Goal: Find specific page/section: Find specific page/section

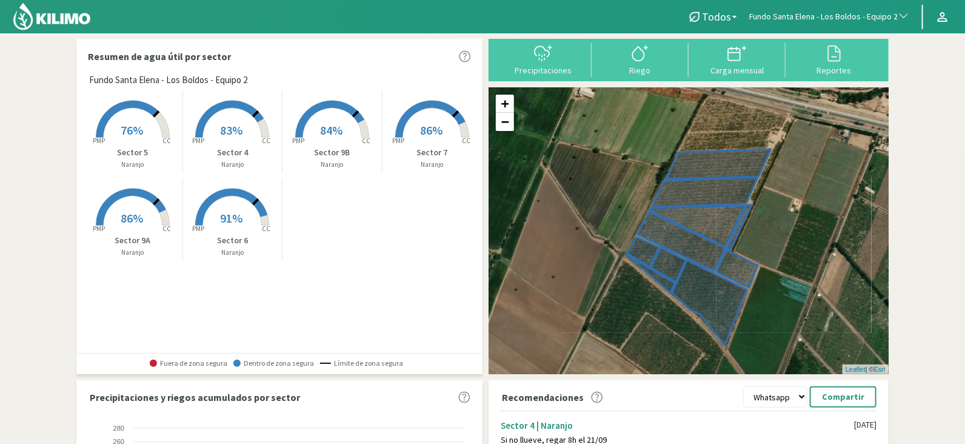
click at [130, 108] on rect at bounding box center [132, 138] width 97 height 97
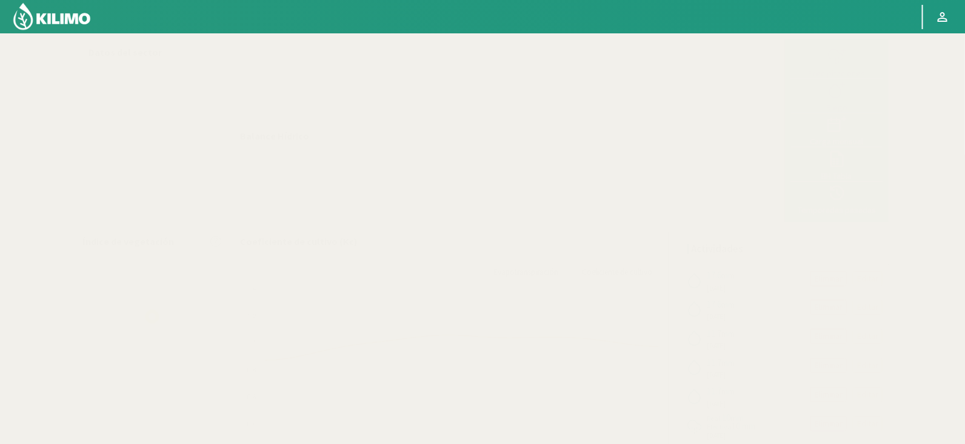
select select "102: Object"
select select "1: Object"
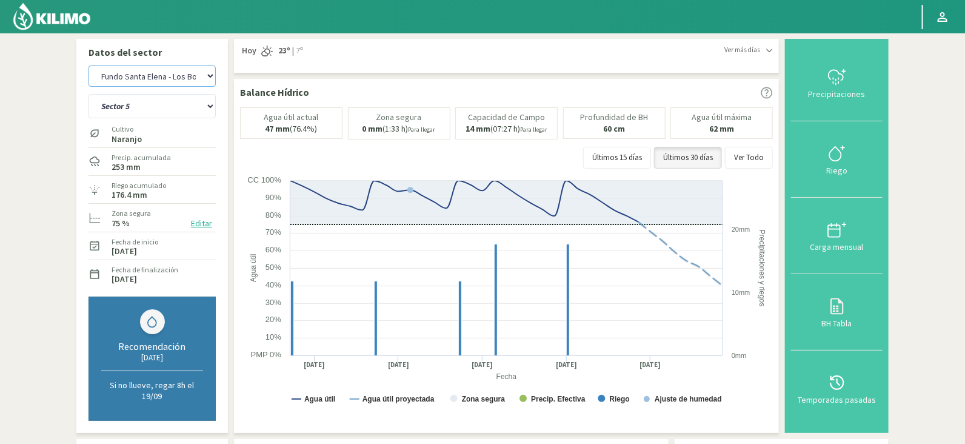
click at [175, 79] on select "Agr. Huertos de Chocalan Agrícola Bakia Agrícola [GEOGRAPHIC_DATA] - IC Agrícol…" at bounding box center [151, 75] width 127 height 21
click at [88, 65] on select "Agr. Huertos de Chocalan Agrícola Bakia Agrícola [GEOGRAPHIC_DATA] - IC Agrícol…" at bounding box center [151, 75] width 127 height 21
click at [155, 104] on select "Sector 4 Sector 5 Sector 6 Sector 7 Sector 9A Sector 9B" at bounding box center [151, 106] width 127 height 24
select select "372: Object"
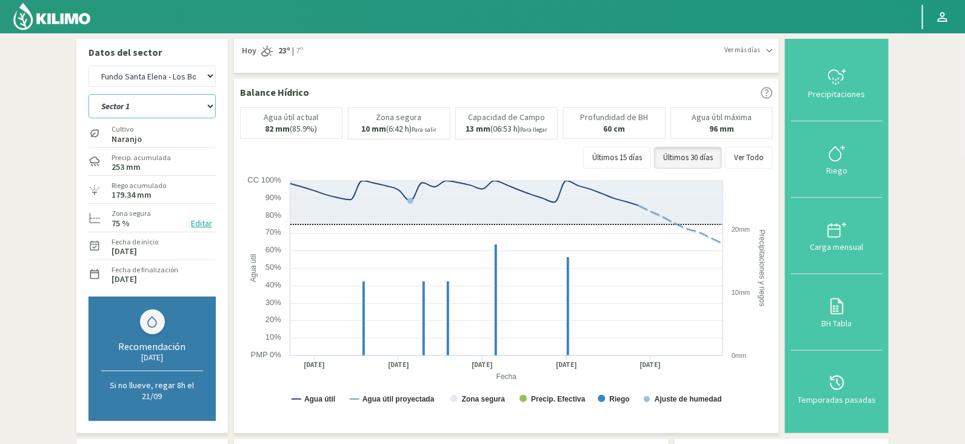
click at [88, 94] on select "Sector 1 Sector 2 Sector 3 Sector 4 Sector 5 Sector 6" at bounding box center [151, 106] width 127 height 24
click at [176, 94] on select "Sector 1 Sector 2 Sector 3 Sector 4 Sector 5 Sector 6" at bounding box center [151, 106] width 127 height 24
click at [88, 94] on select "Sector 1 Sector 2 Sector 3 Sector 4 Sector 5 Sector 6" at bounding box center [151, 106] width 127 height 24
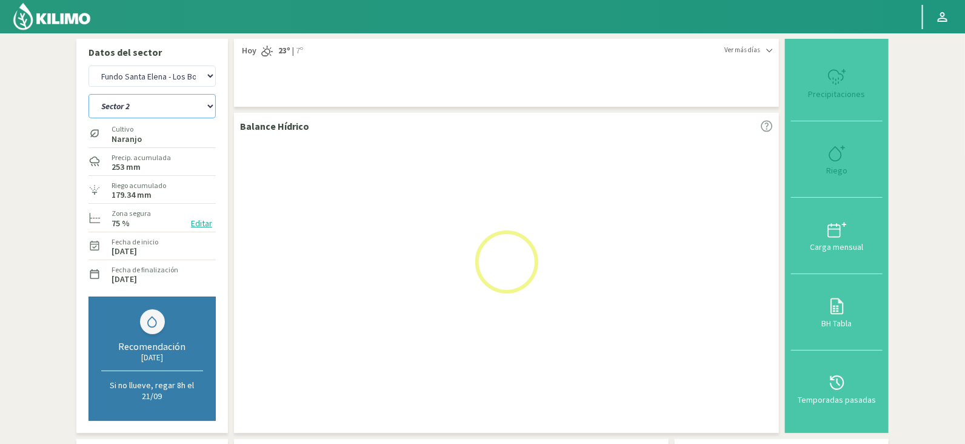
select select "6: Object"
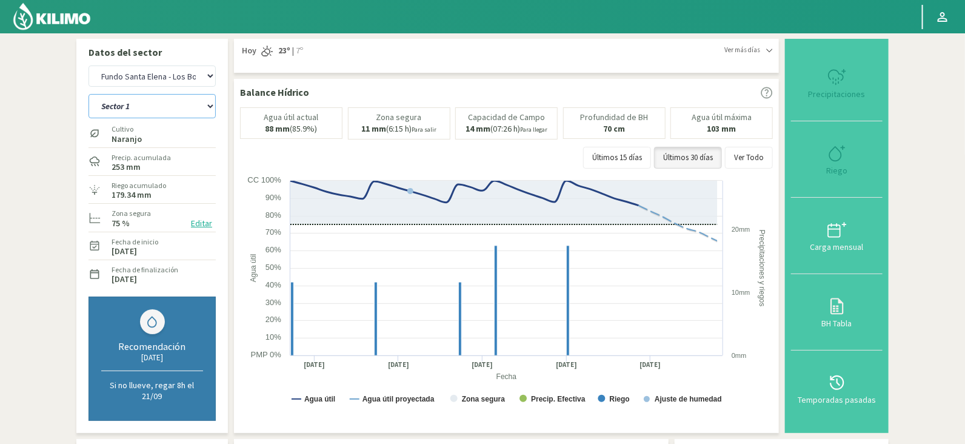
select select "643: Object"
click at [151, 119] on div "Sector 1 Sector 2 Sector 3 Sector 4 Sector 5 Sector 6" at bounding box center [151, 105] width 127 height 30
click at [136, 99] on select "Sector 1 Sector 2 Sector 3 Sector 4 Sector 5 Sector 6" at bounding box center [151, 106] width 127 height 24
click at [88, 94] on select "Sector 1 Sector 2 Sector 3 Sector 4 Sector 5 Sector 6" at bounding box center [151, 106] width 127 height 24
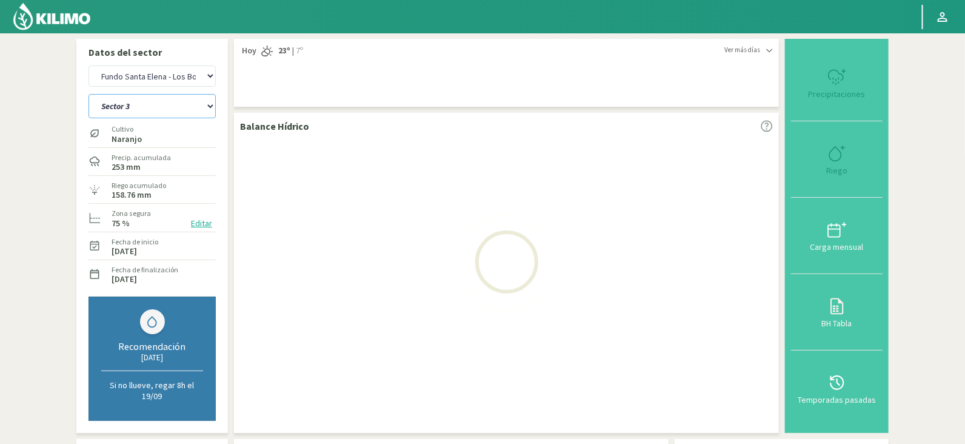
select select "13: Object"
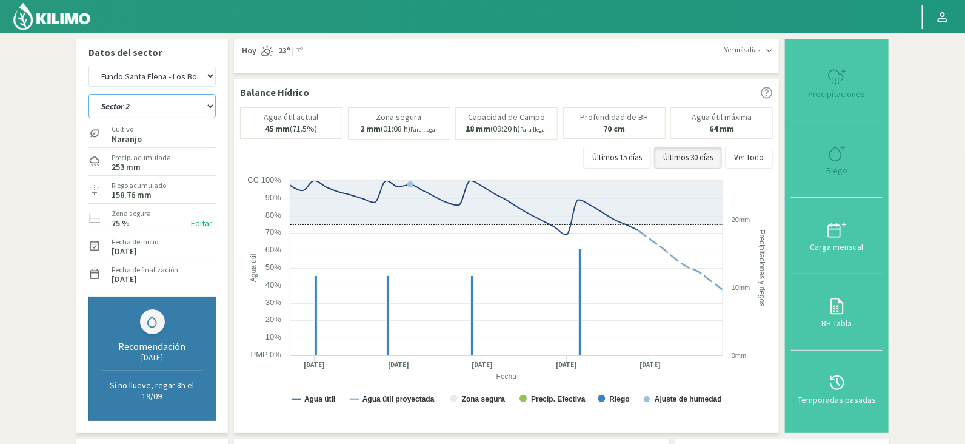
select select "914: Object"
click at [152, 106] on select "Sector 1 Sector 2 Sector 3 Sector 4 Sector 5 Sector 6" at bounding box center [151, 106] width 127 height 24
click at [88, 94] on select "Sector 1 Sector 2 Sector 3 Sector 4 Sector 5 Sector 6" at bounding box center [151, 106] width 127 height 24
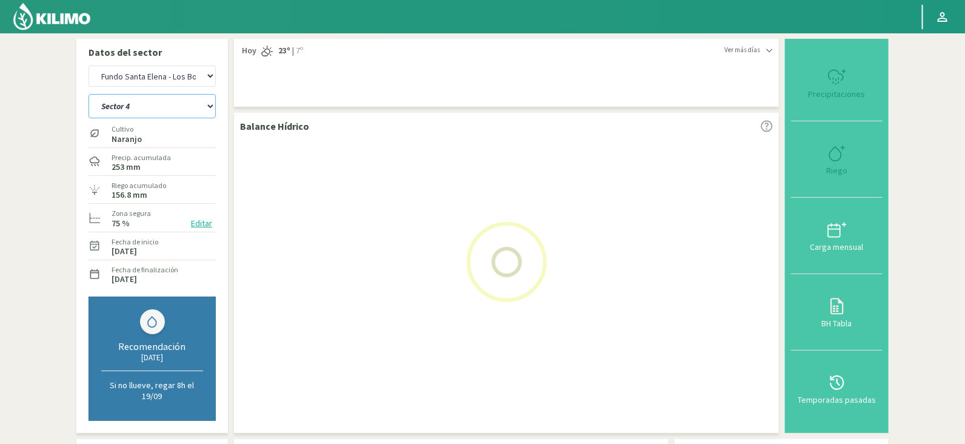
select select "20: Object"
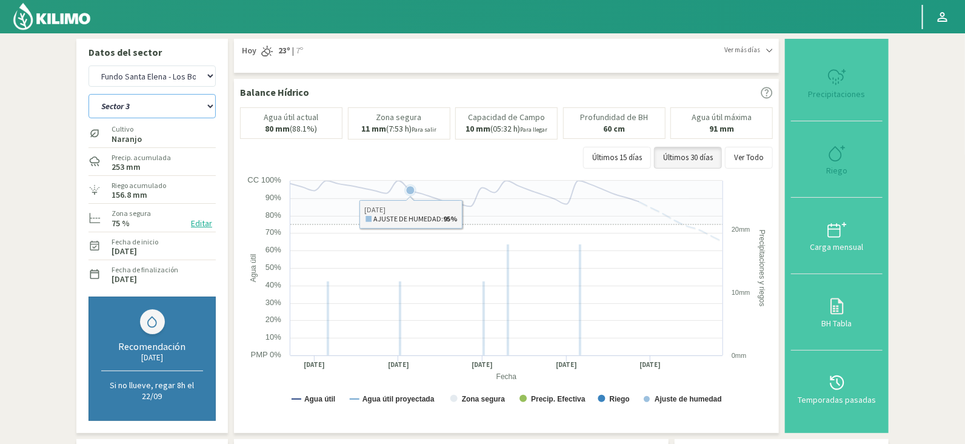
select select "1185: Object"
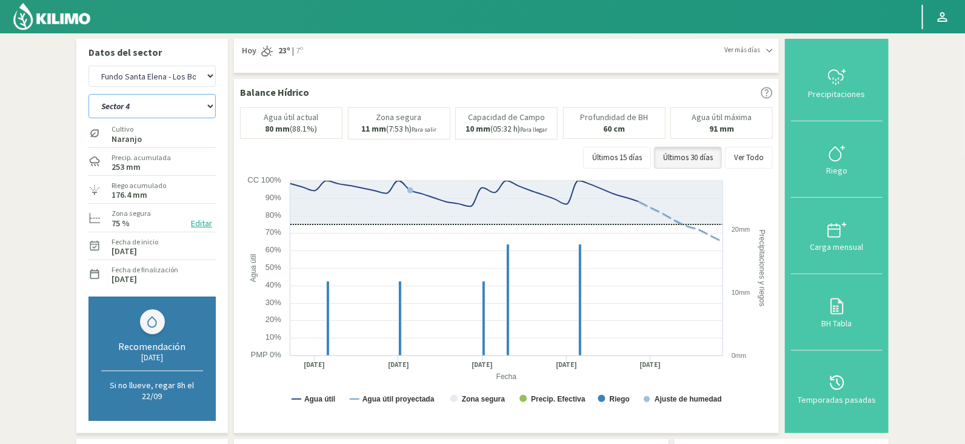
click at [170, 109] on select "Sector 1 Sector 2 Sector 3 Sector 4 Sector 5 Sector 6" at bounding box center [151, 106] width 127 height 24
click at [88, 94] on select "Sector 1 Sector 2 Sector 3 Sector 4 Sector 5 Sector 6" at bounding box center [151, 106] width 127 height 24
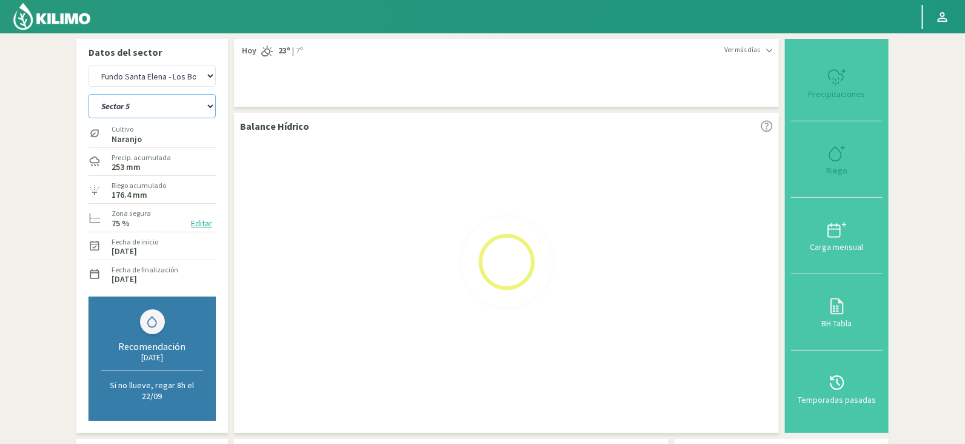
select select "27: Object"
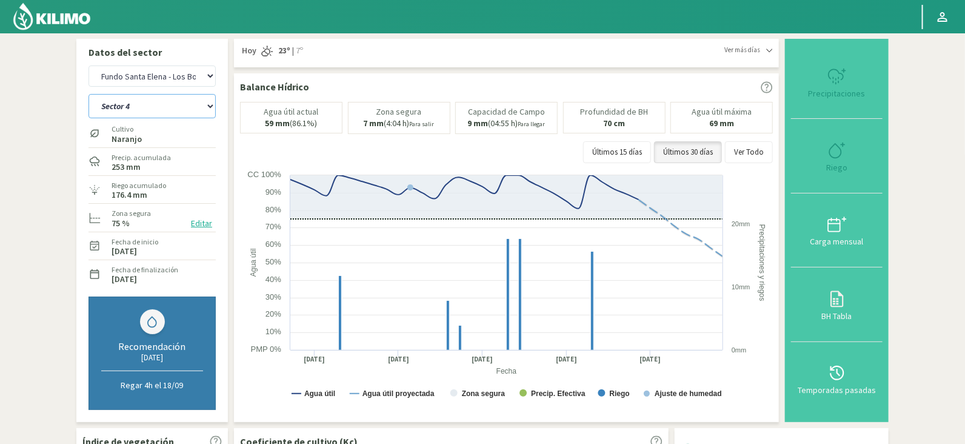
select select "1456: Object"
click at [196, 106] on select "Sector 1 Sector 2 Sector 3 Sector 4 Sector 5 Sector 6" at bounding box center [151, 106] width 127 height 24
click at [88, 94] on select "Sector 1 Sector 2 Sector 3 Sector 4 Sector 5 Sector 6" at bounding box center [151, 106] width 127 height 24
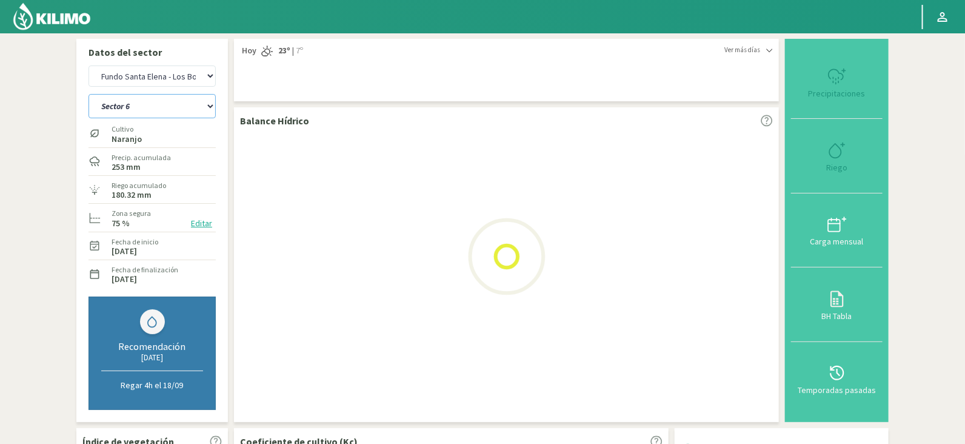
select select "34: Object"
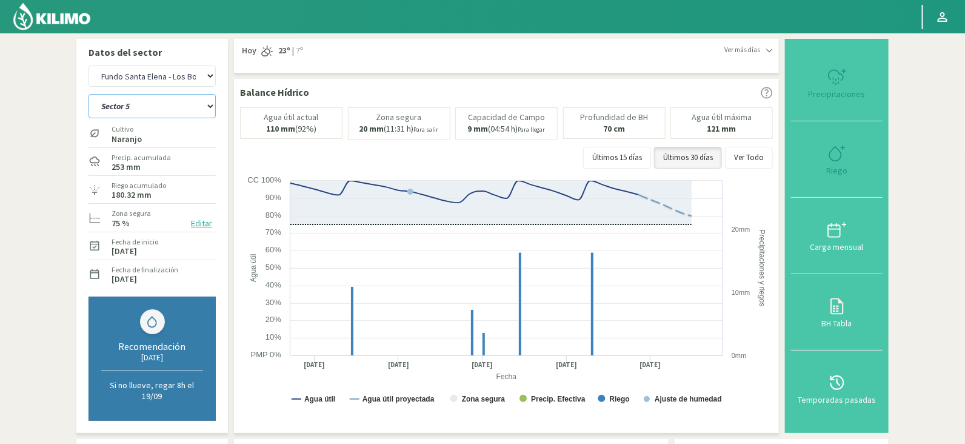
select select "1727: Object"
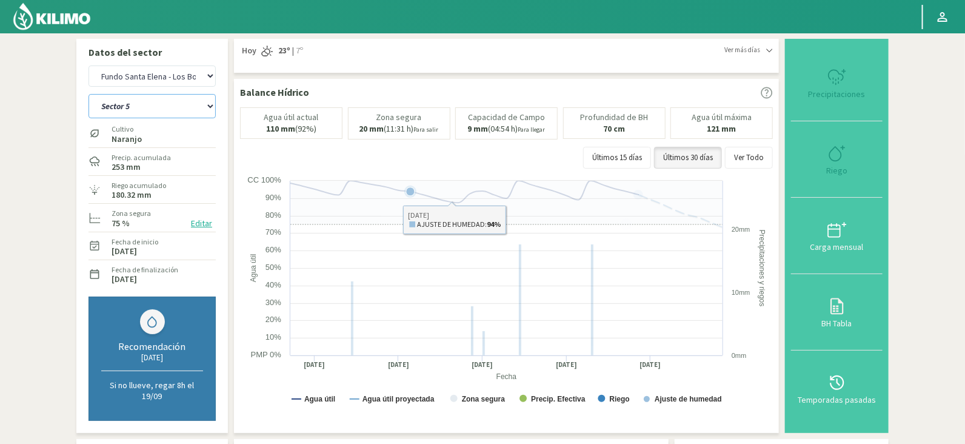
select select "41: Object"
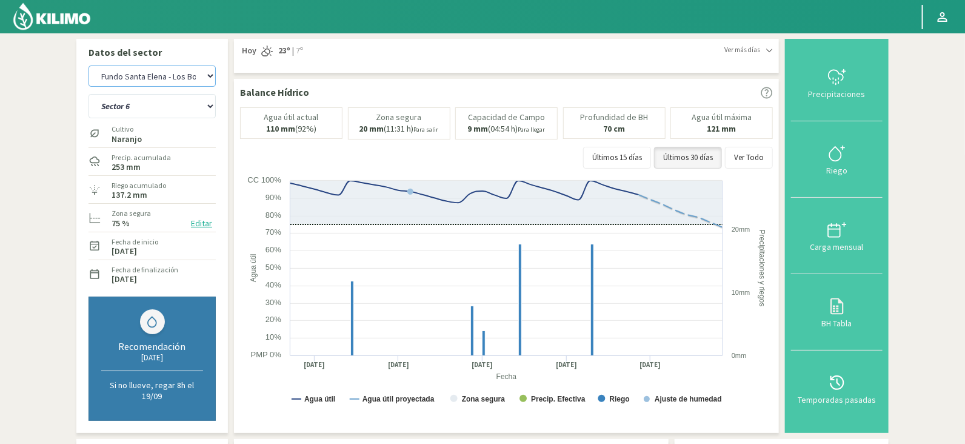
click at [164, 79] on select "Agr. Huertos de Chocalan Agrícola Bakia Agrícola [GEOGRAPHIC_DATA] - IC Agrícol…" at bounding box center [151, 75] width 127 height 21
click at [88, 65] on select "Agr. Huertos de Chocalan Agrícola Bakia Agrícola [GEOGRAPHIC_DATA] - IC Agrícol…" at bounding box center [151, 75] width 127 height 21
select select "1999: Object"
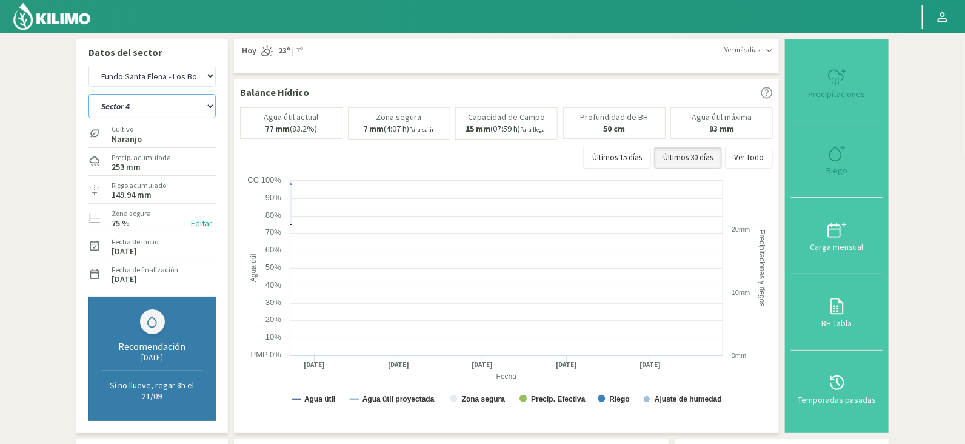
click at [163, 110] on select "Sector 4 Sector 5 Sector 6 Sector 7 Sector 9A Sector 9B" at bounding box center [151, 106] width 127 height 24
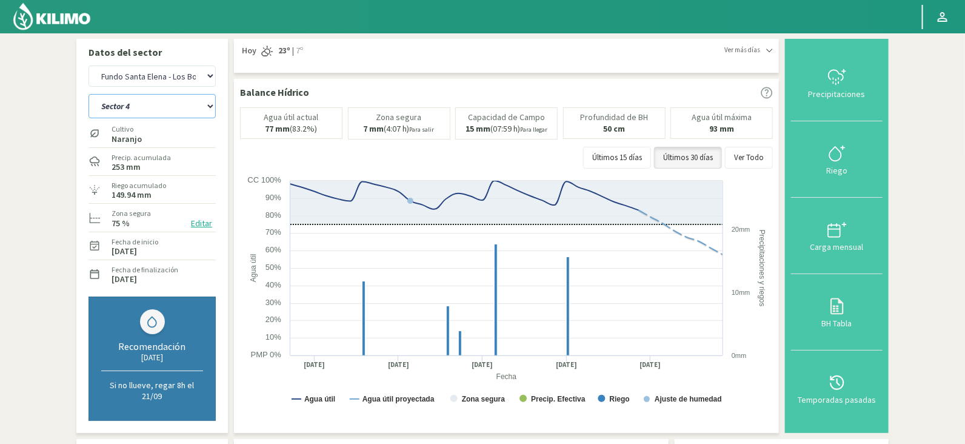
click at [88, 94] on select "Sector 4 Sector 5 Sector 6 Sector 7 Sector 9A Sector 9B" at bounding box center [151, 106] width 127 height 24
click at [165, 101] on select "Sector 4 Sector 5 Sector 6 Sector 7 Sector 9A Sector 9B" at bounding box center [151, 106] width 127 height 24
click at [88, 94] on select "Sector 4 Sector 5 Sector 6 Sector 7 Sector 9A Sector 9B" at bounding box center [151, 106] width 127 height 24
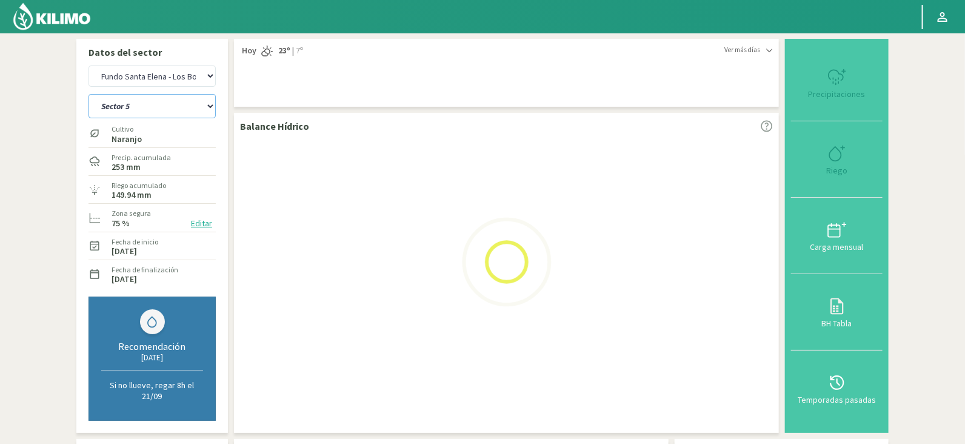
select select "42: Object"
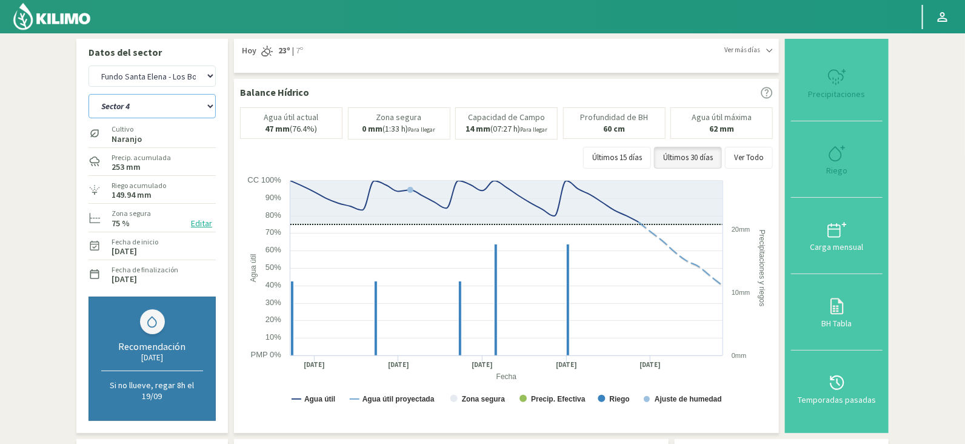
select select "2270: Object"
click at [170, 112] on select "Sector 4 Sector 5 Sector 6 Sector 7 Sector 9A Sector 9B" at bounding box center [151, 106] width 127 height 24
click at [88, 94] on select "Sector 4 Sector 5 Sector 6 Sector 7 Sector 9A Sector 9B" at bounding box center [151, 106] width 127 height 24
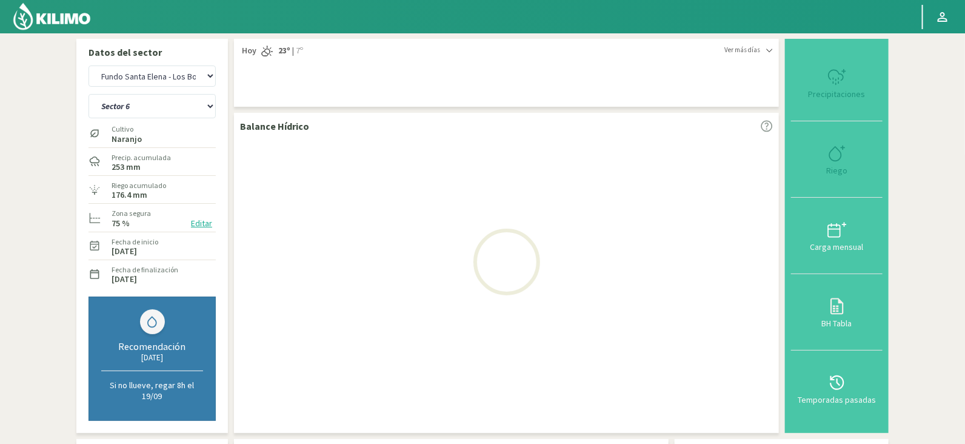
select select "49: Object"
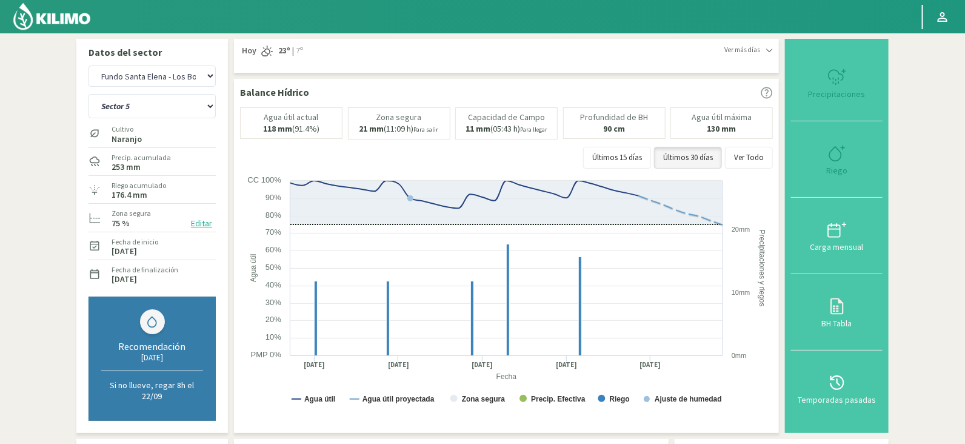
select select "2541: Object"
click at [161, 99] on select "Sector 4 Sector 5 Sector 6 Sector 7 Sector 9A Sector 9B" at bounding box center [151, 106] width 127 height 24
click at [88, 94] on select "Sector 4 Sector 5 Sector 6 Sector 7 Sector 9A Sector 9B" at bounding box center [151, 106] width 127 height 24
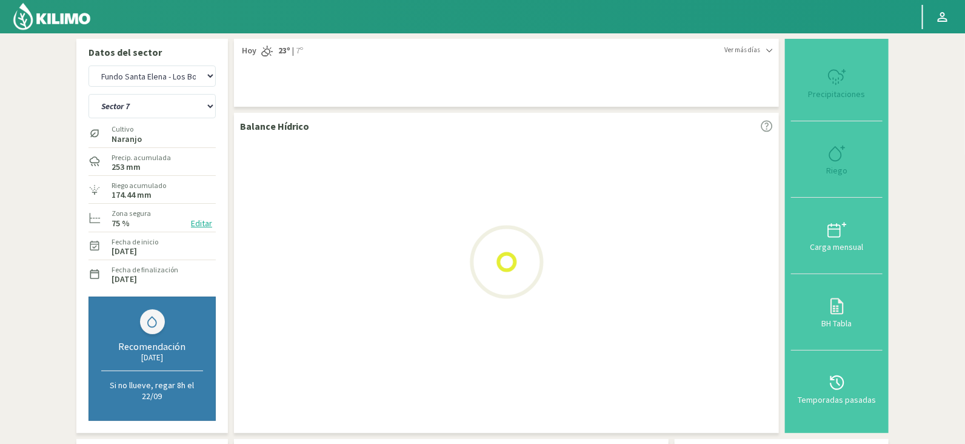
select select "56: Object"
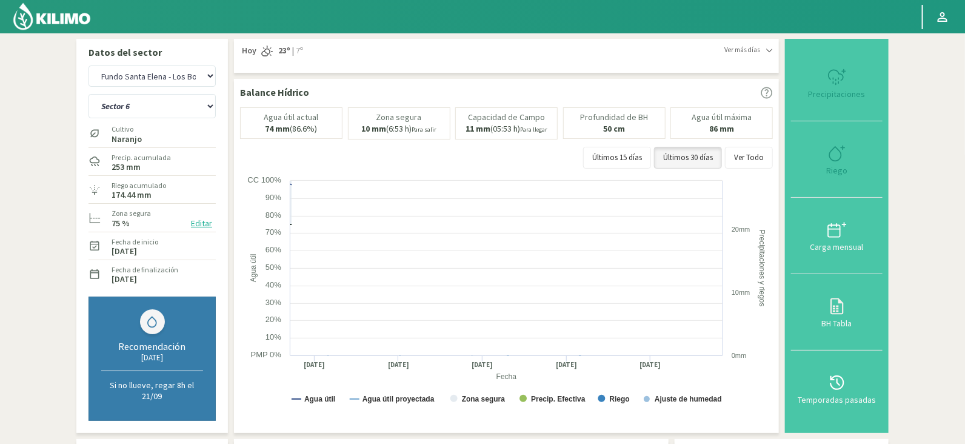
select select "2812: Object"
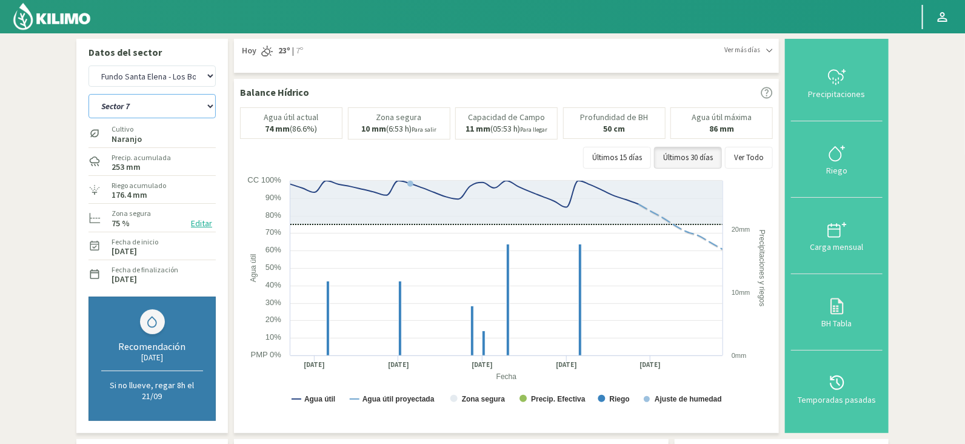
click at [167, 95] on select "Sector 4 Sector 5 Sector 6 Sector 7 Sector 9A Sector 9B" at bounding box center [151, 106] width 127 height 24
click at [88, 94] on select "Sector 4 Sector 5 Sector 6 Sector 7 Sector 9A Sector 9B" at bounding box center [151, 106] width 127 height 24
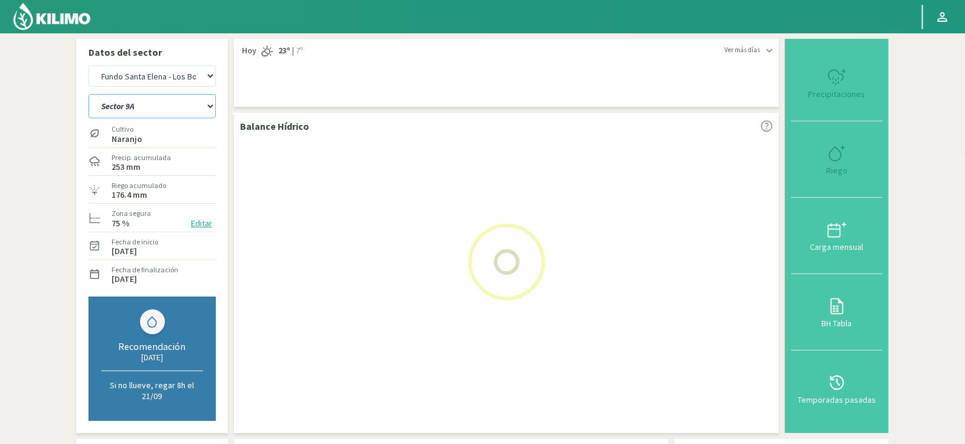
select select "63: Object"
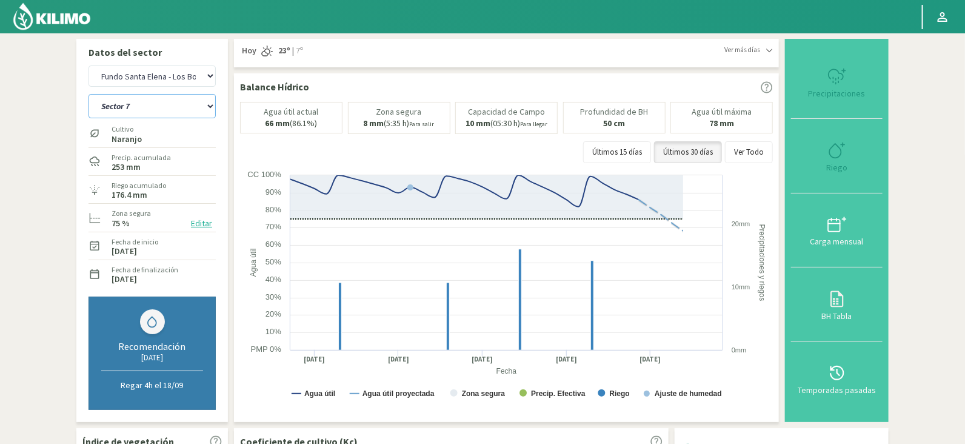
select select "3083: Object"
click at [173, 101] on select "Sector 4 Sector 5 Sector 6 Sector 7 Sector 9A Sector 9B" at bounding box center [151, 106] width 127 height 24
click at [88, 94] on select "Sector 4 Sector 5 Sector 6 Sector 7 Sector 9A Sector 9B" at bounding box center [151, 106] width 127 height 24
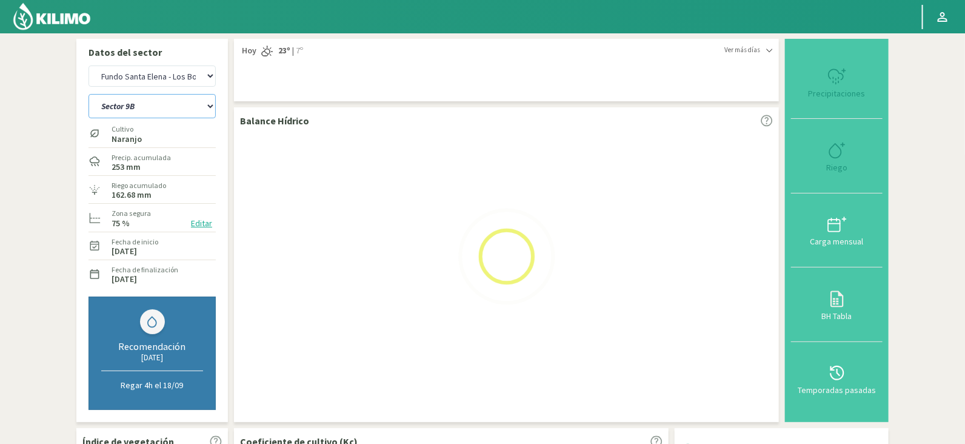
select select "70: Object"
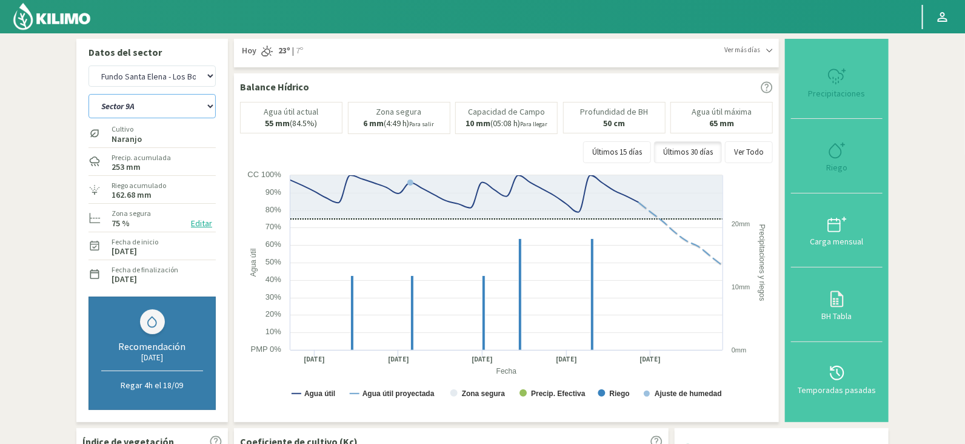
select select "3354: Object"
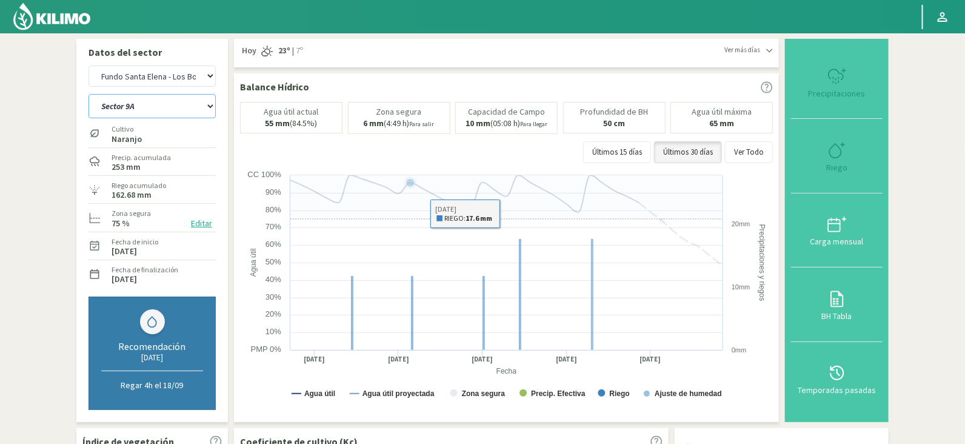
select select "77: Object"
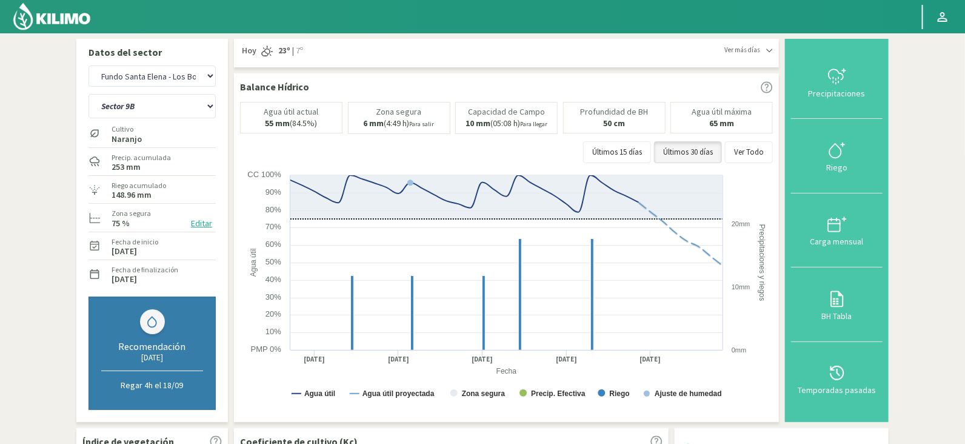
click at [91, 19] on img at bounding box center [51, 16] width 79 height 29
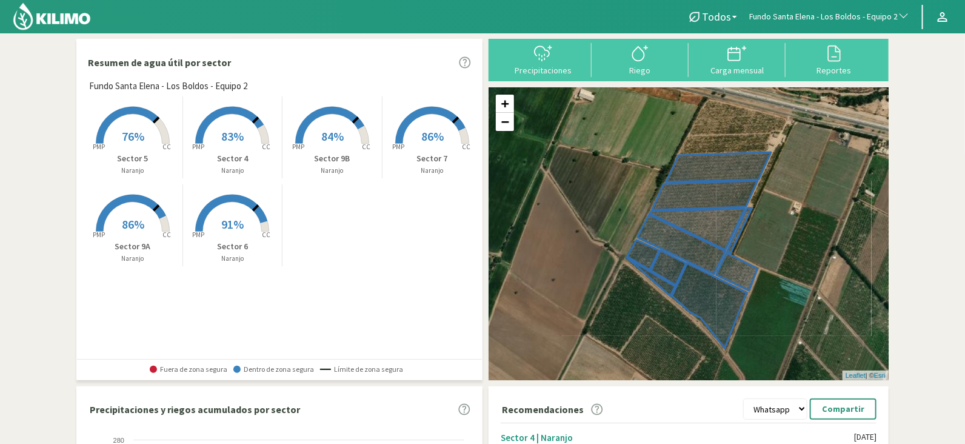
click at [230, 221] on span "91%" at bounding box center [232, 223] width 22 height 15
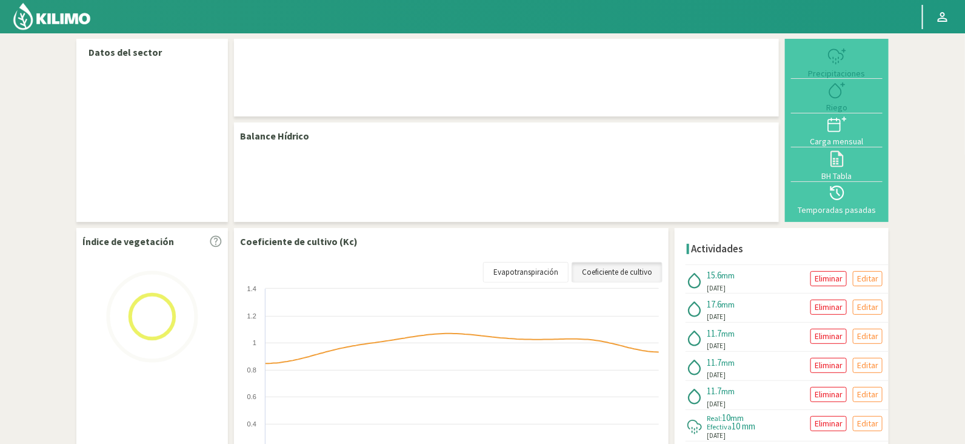
select select "102: Object"
select select "2: Object"
